Goal: Information Seeking & Learning: Learn about a topic

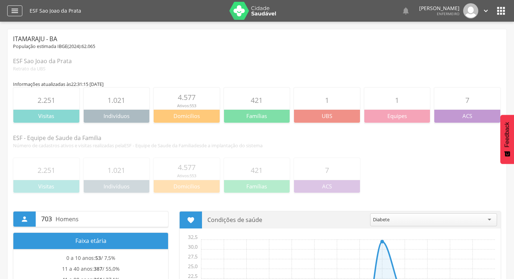
click at [10, 12] on icon "" at bounding box center [14, 10] width 9 height 9
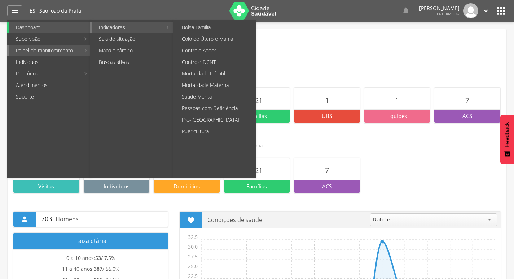
click at [117, 30] on link "Indicadores" at bounding box center [127, 28] width 70 height 12
click at [191, 40] on link "Colo de Útero e Mama" at bounding box center [215, 39] width 81 height 12
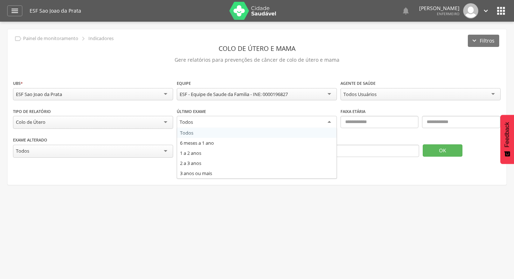
click at [328, 121] on div "Todos" at bounding box center [257, 122] width 160 height 13
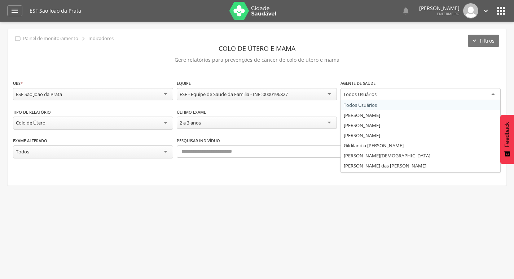
click at [481, 95] on div "Todos Usuários" at bounding box center [420, 94] width 160 height 13
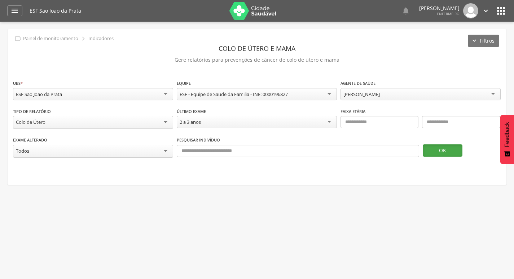
click at [444, 151] on button "OK" at bounding box center [443, 150] width 40 height 12
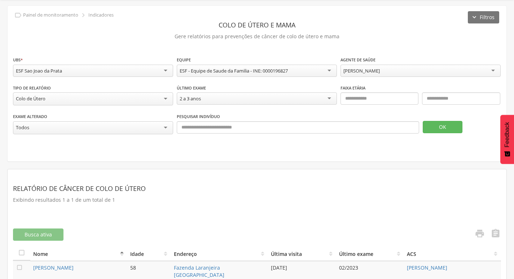
scroll to position [71, 0]
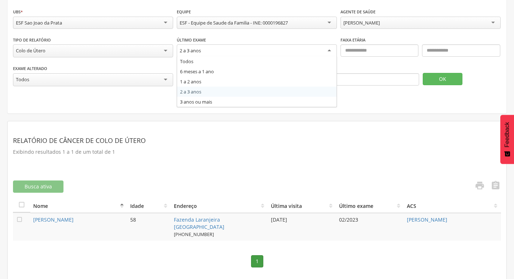
click at [327, 52] on div "2 a 3 anos" at bounding box center [257, 50] width 160 height 13
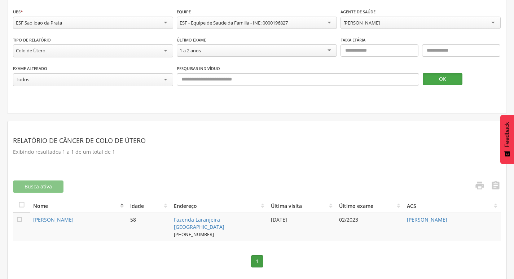
click at [434, 83] on button "OK" at bounding box center [443, 79] width 40 height 12
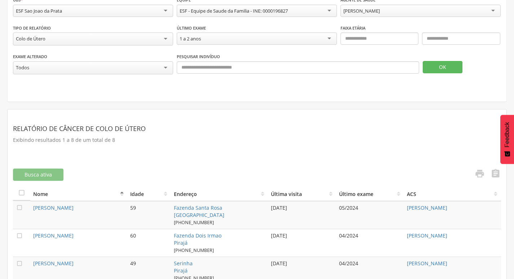
scroll to position [49, 0]
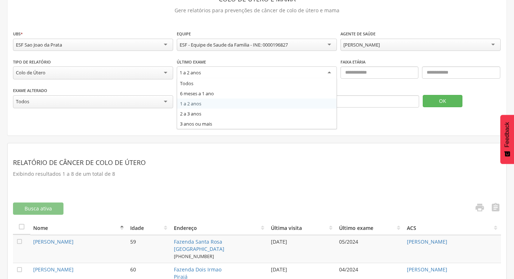
click at [238, 72] on div "1 a 2 anos" at bounding box center [257, 72] width 160 height 13
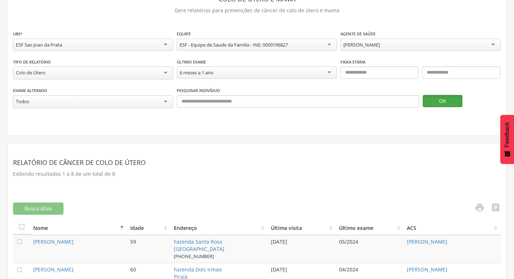
click at [429, 102] on button "OK" at bounding box center [443, 101] width 40 height 12
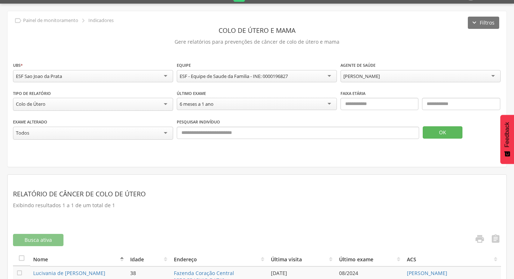
scroll to position [0, 0]
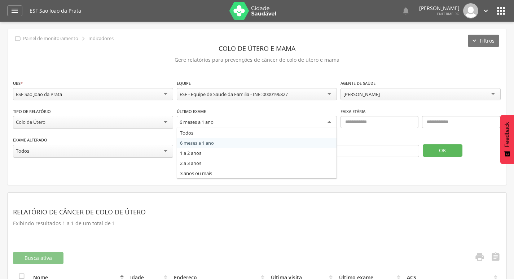
click at [299, 126] on div "6 meses a 1 ano" at bounding box center [257, 122] width 160 height 13
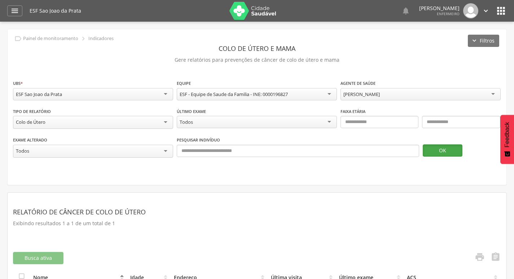
click at [442, 153] on button "OK" at bounding box center [443, 150] width 40 height 12
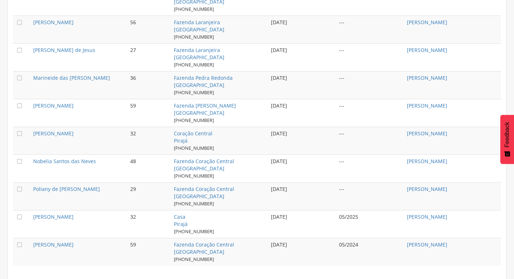
scroll to position [738, 0]
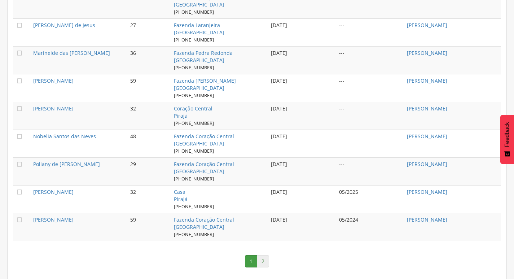
click at [262, 263] on link "2" at bounding box center [263, 261] width 12 height 12
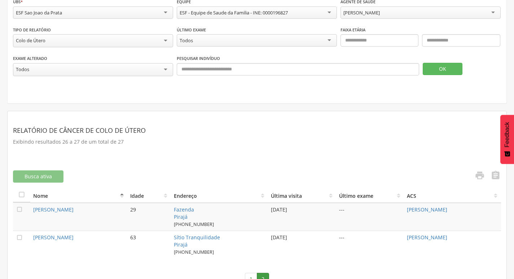
scroll to position [99, 0]
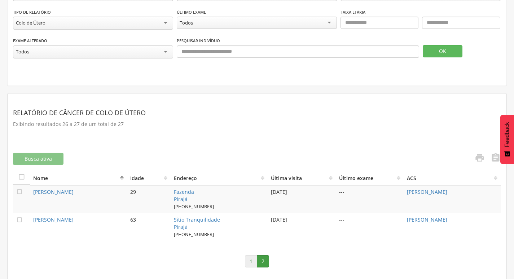
click at [250, 261] on link "1" at bounding box center [251, 261] width 12 height 12
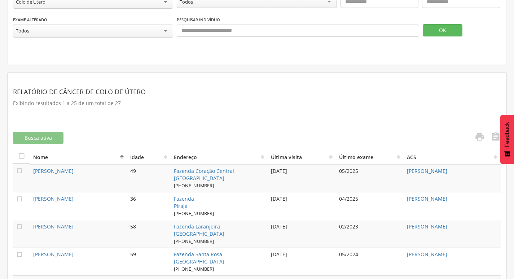
scroll to position [63, 0]
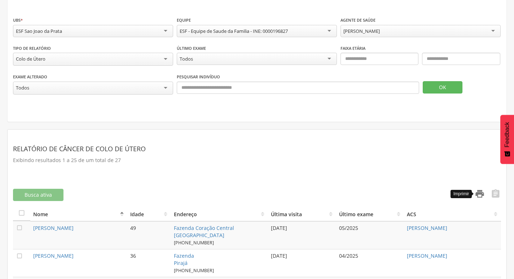
click at [480, 193] on icon "" at bounding box center [479, 194] width 10 height 10
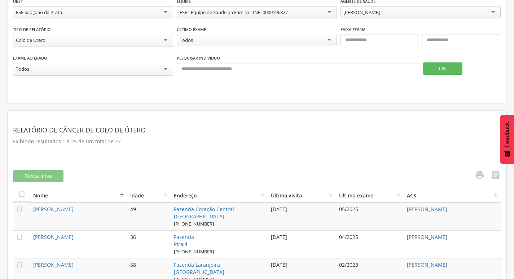
scroll to position [99, 0]
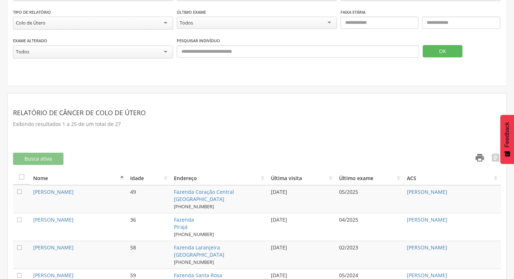
click at [482, 156] on icon "" at bounding box center [479, 158] width 10 height 10
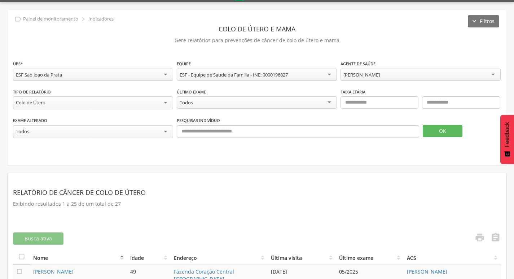
scroll to position [36, 0]
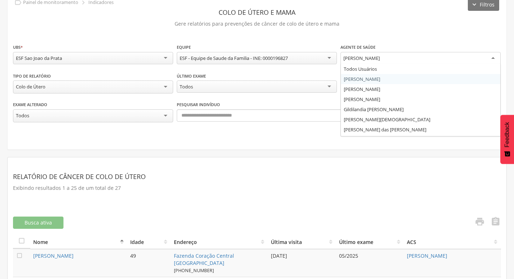
click at [419, 62] on div "[PERSON_NAME]" at bounding box center [420, 58] width 160 height 13
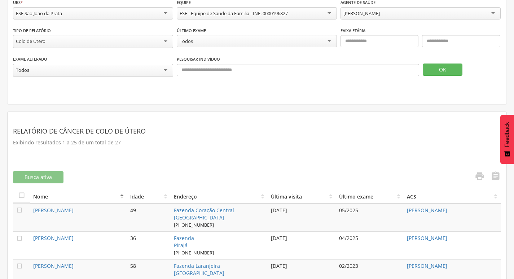
scroll to position [108, 0]
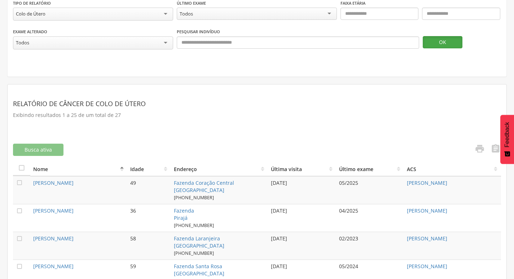
click at [434, 44] on button "OK" at bounding box center [443, 42] width 40 height 12
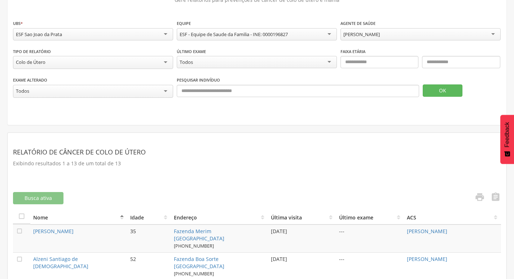
scroll to position [36, 0]
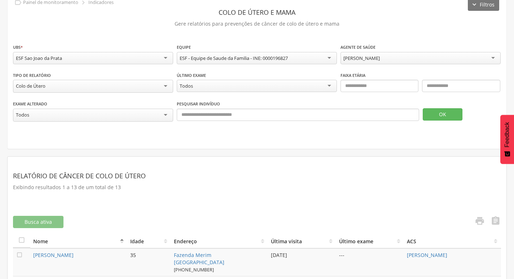
click at [206, 86] on div "Todos" at bounding box center [257, 86] width 160 height 12
click at [434, 116] on button "OK" at bounding box center [443, 114] width 40 height 12
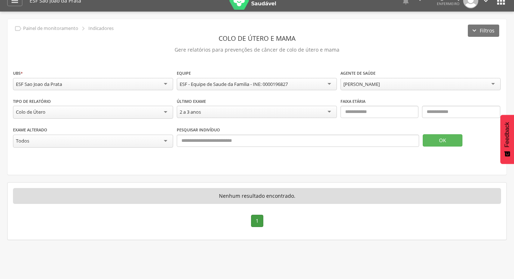
scroll to position [0, 0]
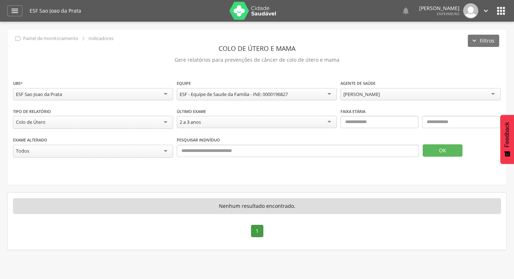
click at [229, 123] on div "2 a 3 anos" at bounding box center [257, 122] width 160 height 12
click at [429, 149] on button "OK" at bounding box center [443, 150] width 40 height 12
click at [436, 153] on button "OK" at bounding box center [443, 150] width 40 height 12
click at [328, 124] on div "1 a 2 anos" at bounding box center [257, 122] width 160 height 12
click at [443, 153] on button "OK" at bounding box center [443, 150] width 40 height 12
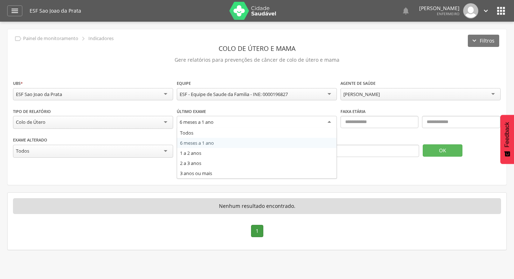
click at [323, 123] on div "6 meses a 1 ano" at bounding box center [257, 122] width 160 height 13
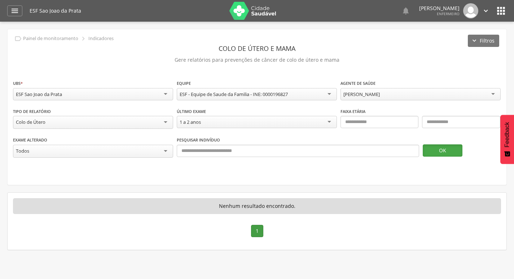
click at [432, 150] on button "OK" at bounding box center [443, 150] width 40 height 12
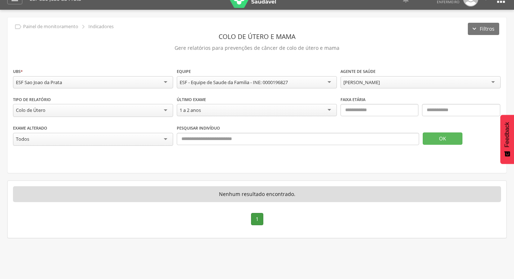
scroll to position [22, 0]
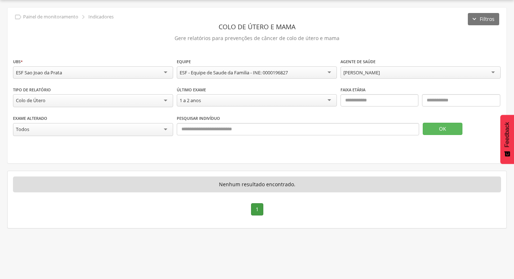
click at [308, 102] on div "1 a 2 anos" at bounding box center [257, 100] width 160 height 12
click at [434, 129] on button "OK" at bounding box center [443, 129] width 40 height 12
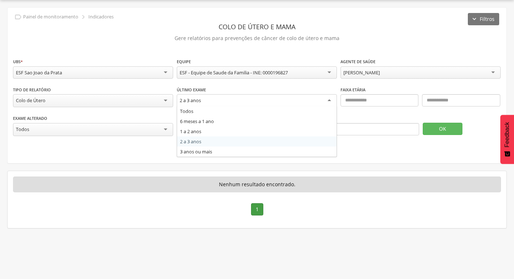
click at [283, 102] on div "2 a 3 anos" at bounding box center [257, 100] width 160 height 13
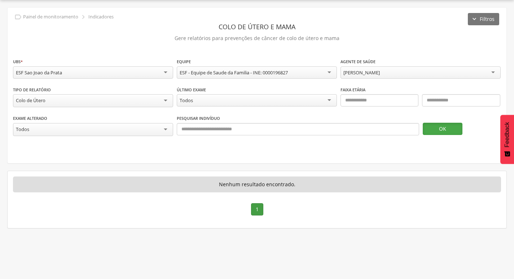
click at [437, 131] on button "OK" at bounding box center [443, 129] width 40 height 12
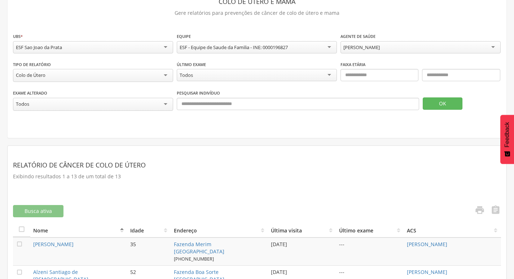
scroll to position [44, 0]
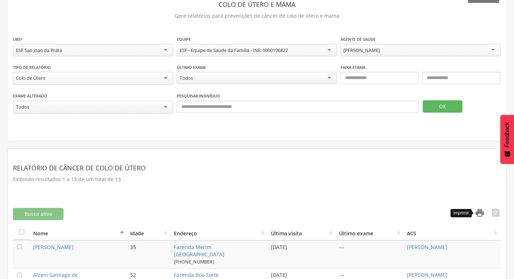
click at [477, 212] on icon "" at bounding box center [479, 213] width 10 height 10
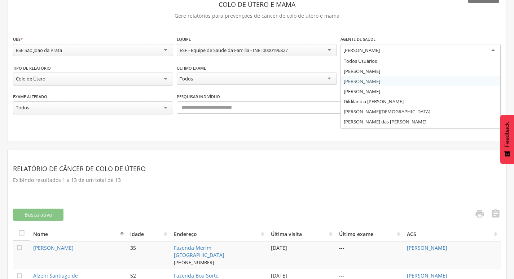
click at [428, 47] on div "[PERSON_NAME]" at bounding box center [420, 50] width 160 height 13
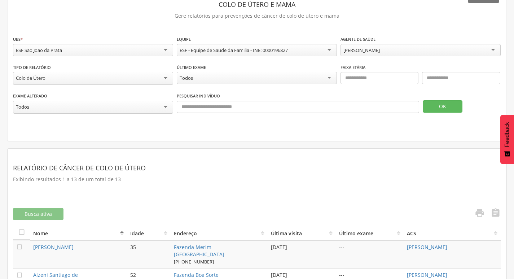
click at [263, 81] on div "Todos" at bounding box center [257, 78] width 160 height 12
click at [436, 105] on button "OK" at bounding box center [443, 106] width 40 height 12
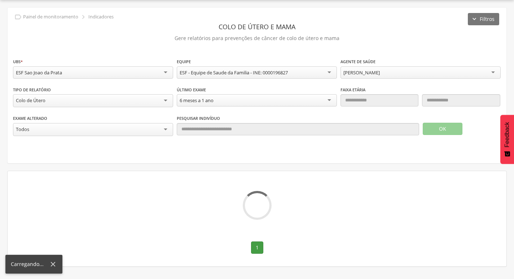
scroll to position [22, 0]
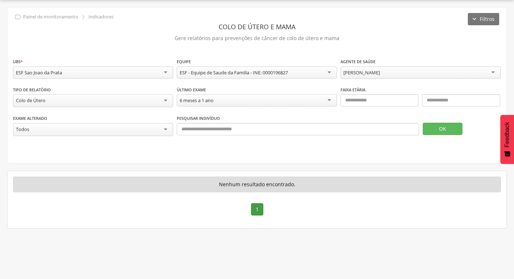
click at [284, 101] on div "6 meses a 1 ano" at bounding box center [257, 100] width 160 height 12
click at [428, 129] on button "OK" at bounding box center [443, 129] width 40 height 12
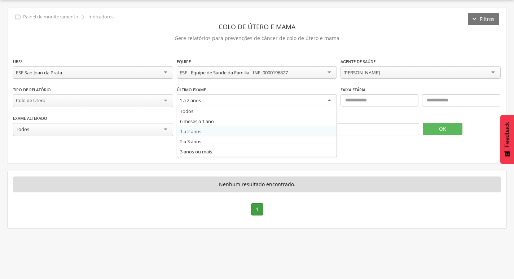
click at [275, 99] on div "1 a 2 anos" at bounding box center [257, 100] width 160 height 13
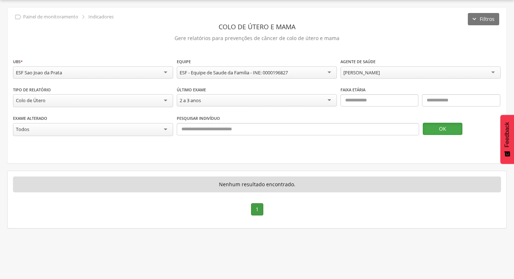
click at [434, 125] on button "OK" at bounding box center [443, 129] width 40 height 12
click at [263, 103] on div "2 a 3 anos" at bounding box center [257, 100] width 160 height 12
click at [426, 128] on button "OK" at bounding box center [443, 129] width 40 height 12
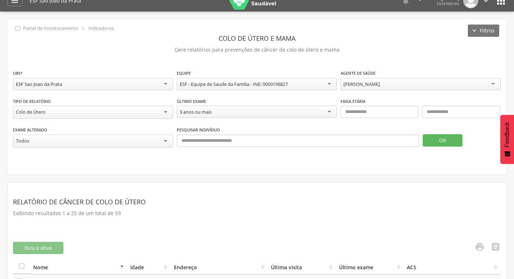
scroll to position [0, 0]
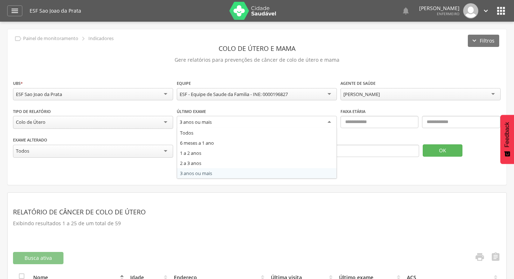
click at [230, 123] on div "3 anos ou mais" at bounding box center [257, 122] width 160 height 13
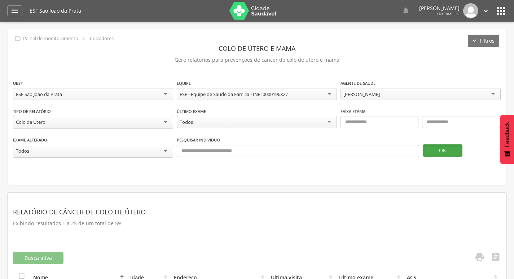
click at [440, 150] on button "OK" at bounding box center [443, 150] width 40 height 12
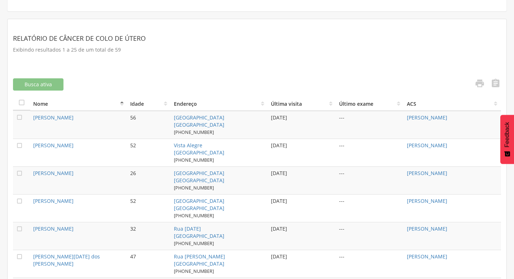
scroll to position [161, 0]
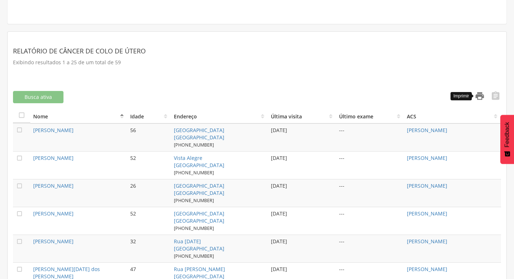
click at [480, 95] on icon "" at bounding box center [479, 96] width 10 height 10
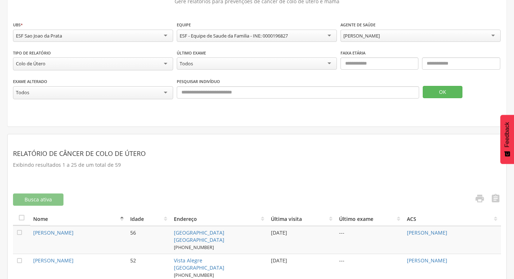
scroll to position [0, 0]
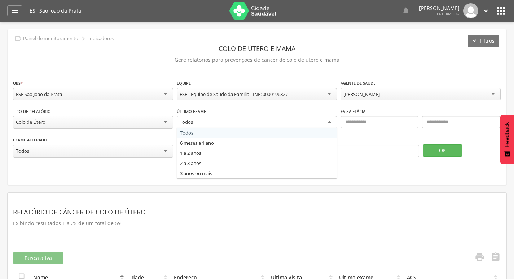
click at [230, 122] on div "Todos" at bounding box center [257, 122] width 160 height 13
click at [228, 122] on div "Todos" at bounding box center [257, 122] width 160 height 12
click at [244, 122] on div "Todos" at bounding box center [257, 122] width 160 height 12
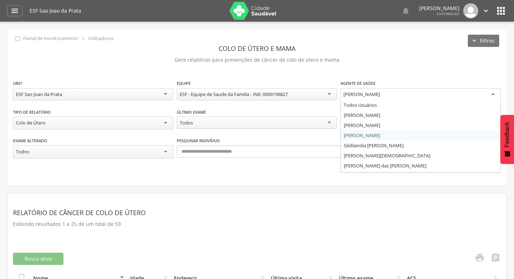
click at [461, 97] on div "[PERSON_NAME]" at bounding box center [420, 94] width 160 height 13
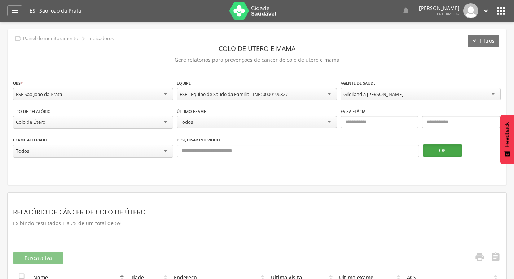
click at [437, 150] on button "OK" at bounding box center [443, 150] width 40 height 12
click at [438, 153] on button "OK" at bounding box center [443, 150] width 40 height 12
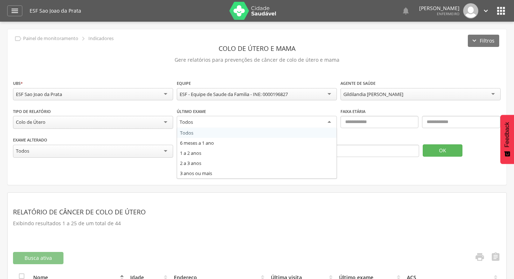
click at [219, 119] on div "Todos" at bounding box center [257, 122] width 160 height 13
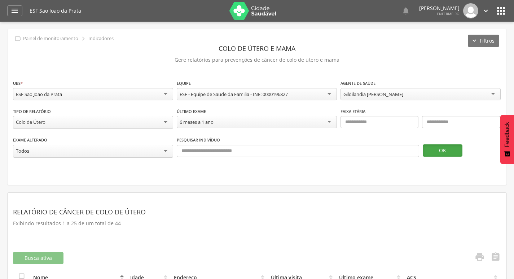
click at [438, 150] on button "OK" at bounding box center [443, 150] width 40 height 12
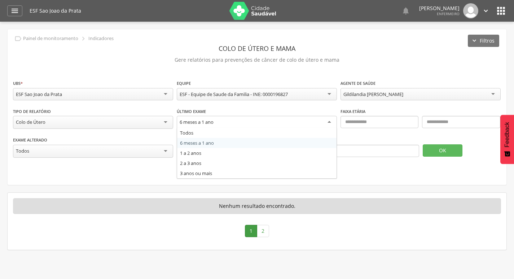
click at [254, 124] on div "6 meses a 1 ano" at bounding box center [257, 122] width 160 height 13
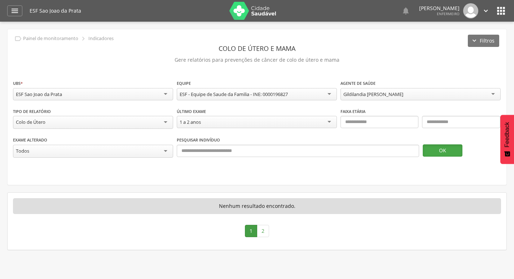
click at [432, 151] on button "OK" at bounding box center [443, 150] width 40 height 12
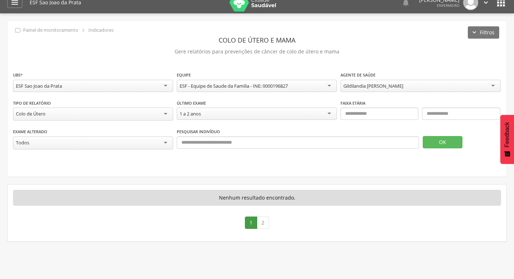
scroll to position [22, 0]
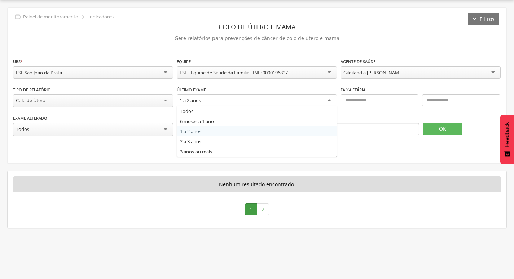
click at [273, 105] on div "1 a 2 anos" at bounding box center [257, 100] width 160 height 13
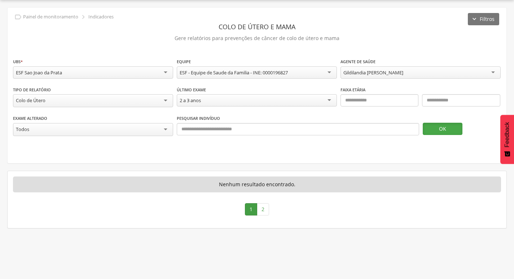
click at [434, 131] on button "OK" at bounding box center [443, 129] width 40 height 12
click at [288, 102] on div "2 a 3 anos" at bounding box center [257, 100] width 160 height 12
click at [453, 128] on button "OK" at bounding box center [443, 129] width 40 height 12
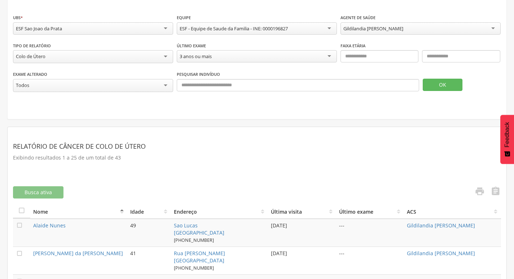
scroll to position [58, 0]
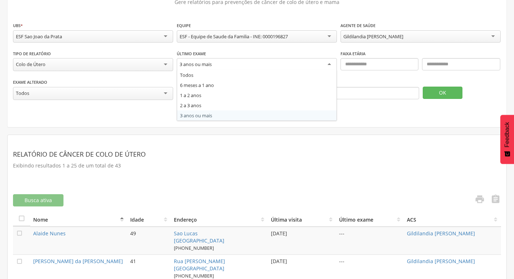
click at [226, 62] on div "3 anos ou mais" at bounding box center [257, 64] width 160 height 13
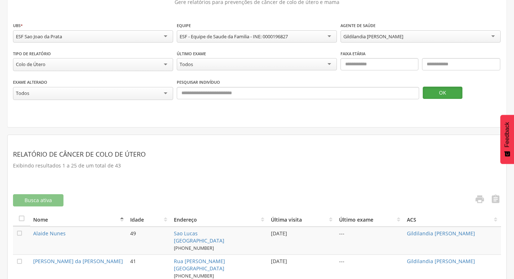
click at [434, 89] on button "OK" at bounding box center [443, 93] width 40 height 12
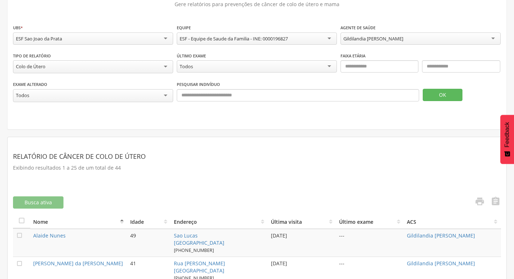
scroll to position [53, 0]
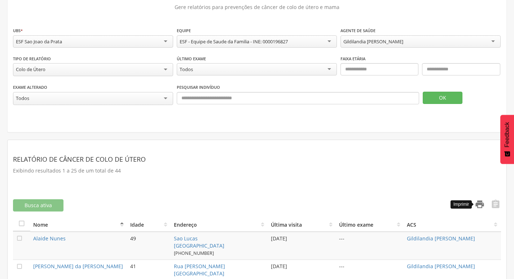
click at [480, 199] on icon "" at bounding box center [479, 204] width 10 height 10
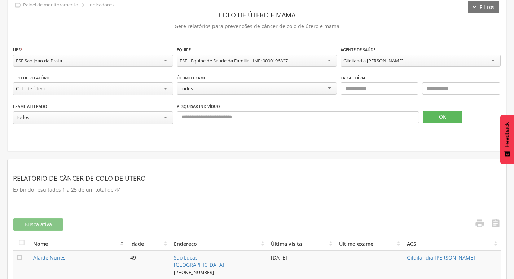
scroll to position [17, 0]
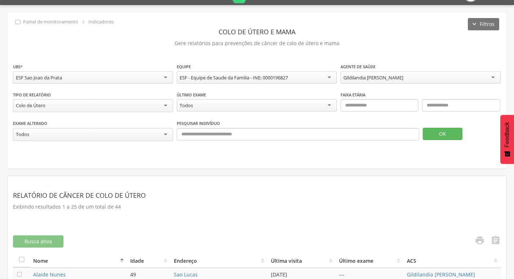
click at [484, 74] on div "Gildilandia [PERSON_NAME]" at bounding box center [420, 77] width 160 height 12
click at [438, 133] on button "OK" at bounding box center [443, 134] width 40 height 12
click at [467, 80] on div "[PERSON_NAME][DEMOGRAPHIC_DATA]" at bounding box center [420, 77] width 160 height 12
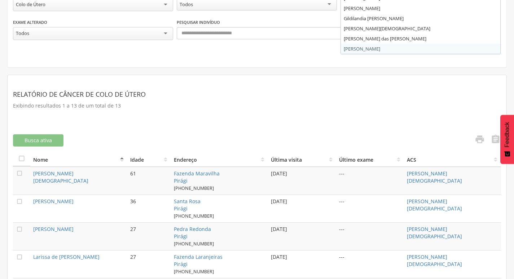
scroll to position [89, 0]
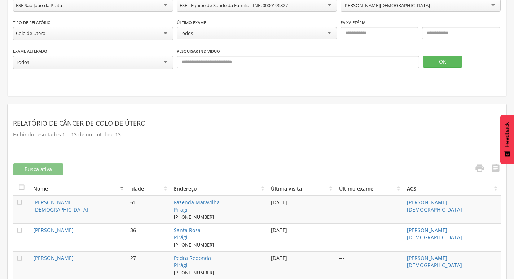
click at [473, 163] on link "" at bounding box center [477, 169] width 14 height 12
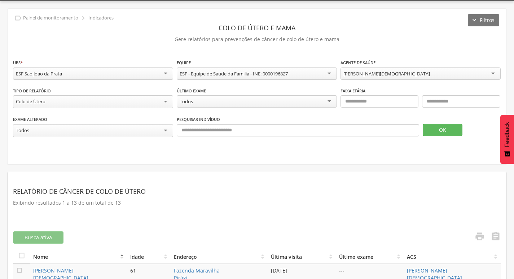
scroll to position [0, 0]
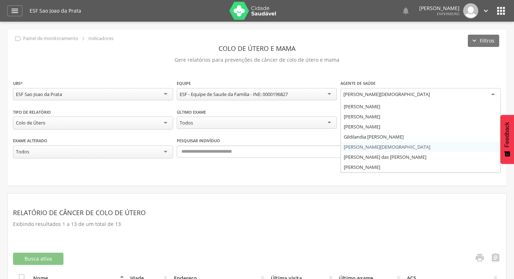
click at [409, 95] on div "[PERSON_NAME][DEMOGRAPHIC_DATA]" at bounding box center [386, 94] width 87 height 6
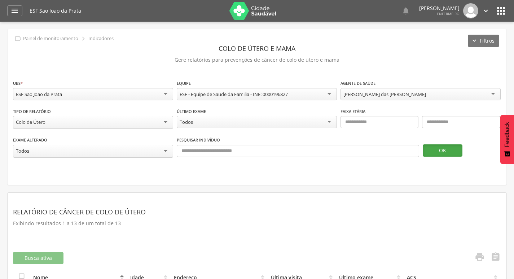
click at [434, 153] on button "OK" at bounding box center [443, 150] width 40 height 12
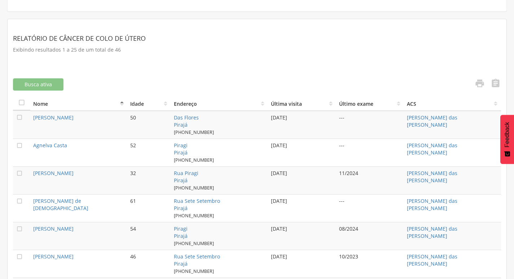
scroll to position [161, 0]
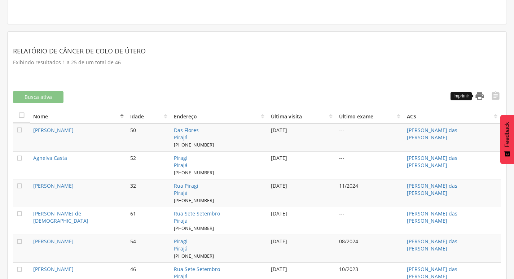
click at [483, 93] on icon "" at bounding box center [479, 96] width 10 height 10
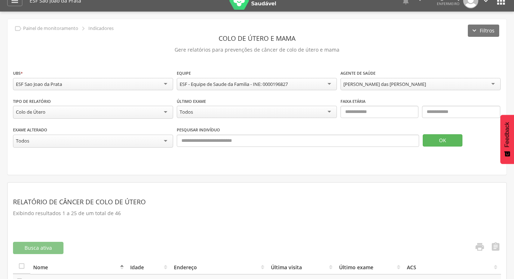
scroll to position [0, 0]
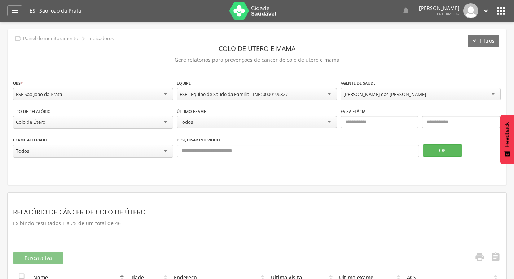
click at [443, 96] on div "[PERSON_NAME] das [PERSON_NAME]" at bounding box center [420, 94] width 160 height 12
click at [439, 150] on button "OK" at bounding box center [443, 150] width 40 height 12
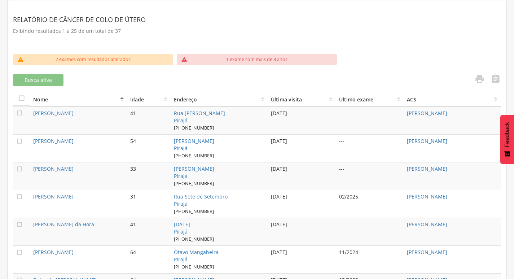
scroll to position [216, 0]
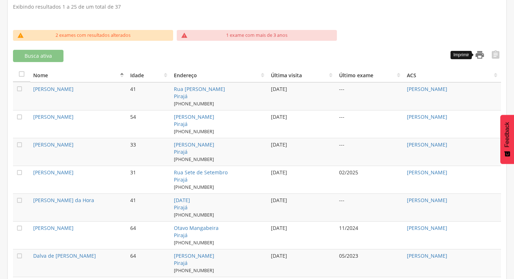
click at [480, 52] on icon "" at bounding box center [479, 55] width 10 height 10
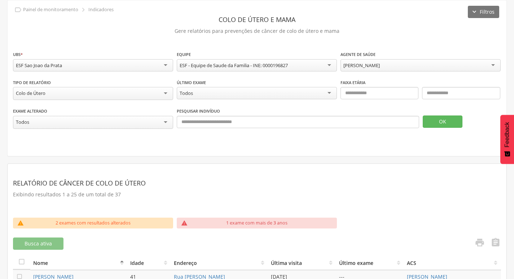
scroll to position [0, 0]
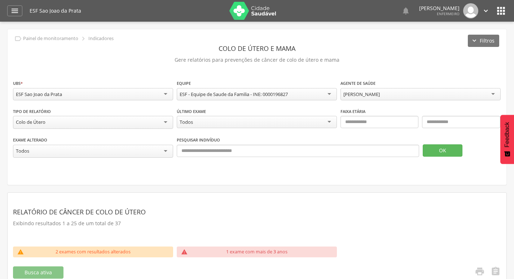
click at [498, 12] on icon "" at bounding box center [501, 11] width 12 height 12
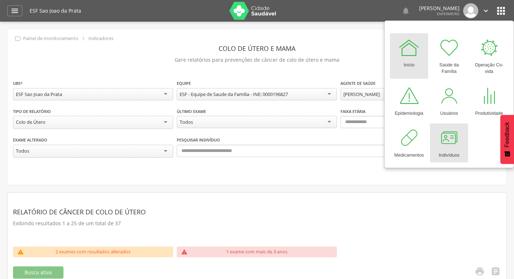
click at [446, 141] on div at bounding box center [449, 138] width 22 height 22
